Goal: Task Accomplishment & Management: Use online tool/utility

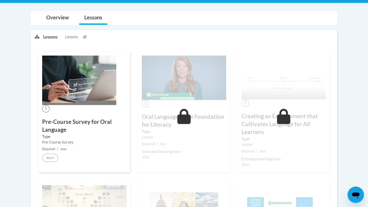
scroll to position [104, 0]
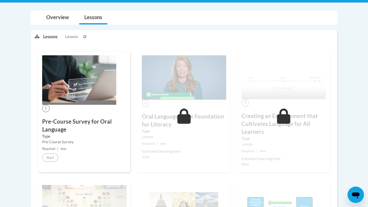
click at [87, 148] on small "Required | new" at bounding box center [84, 149] width 84 height 6
click at [57, 19] on link "Overview" at bounding box center [57, 18] width 33 height 14
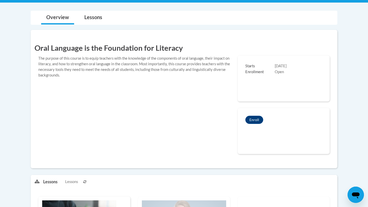
scroll to position [0, 0]
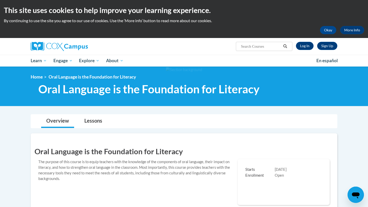
click at [306, 50] on div "Sign Up Log In Search Search..." at bounding box center [236, 44] width 209 height 13
click at [306, 45] on link "Log In" at bounding box center [305, 46] width 18 height 8
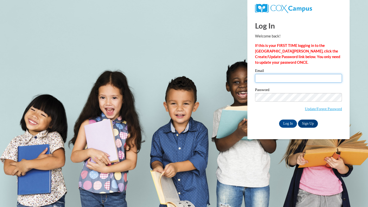
click at [299, 79] on input "Email" at bounding box center [298, 78] width 87 height 9
type input "mksneeringer@gmail.com"
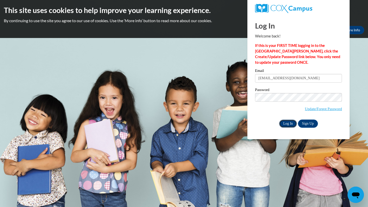
click at [288, 122] on input "Log In" at bounding box center [288, 124] width 18 height 8
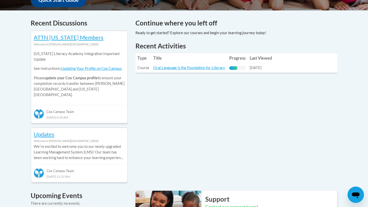
scroll to position [206, 0]
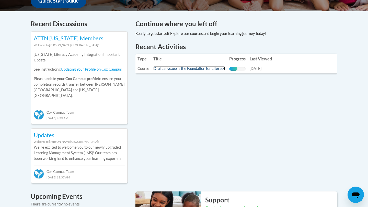
click at [212, 69] on link "Oral Language is the Foundation for Literacy" at bounding box center [189, 68] width 72 height 4
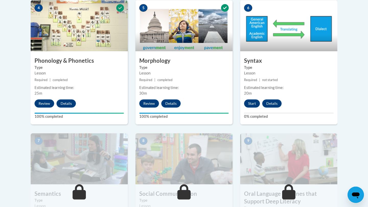
scroll to position [320, 0]
click at [256, 103] on button "Start" at bounding box center [252, 103] width 16 height 8
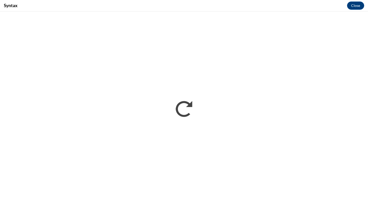
scroll to position [0, 0]
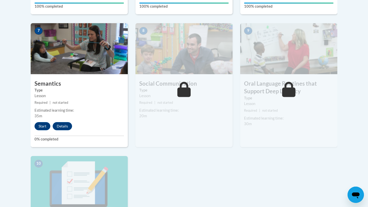
scroll to position [430, 0]
